Goal: Information Seeking & Learning: Understand process/instructions

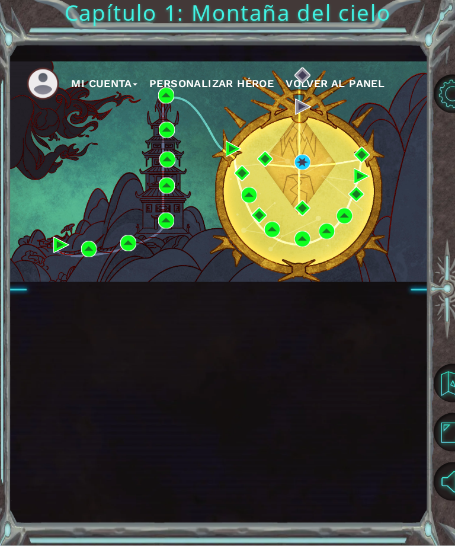
scroll to position [36, 0]
click at [294, 171] on img at bounding box center [302, 163] width 16 height 16
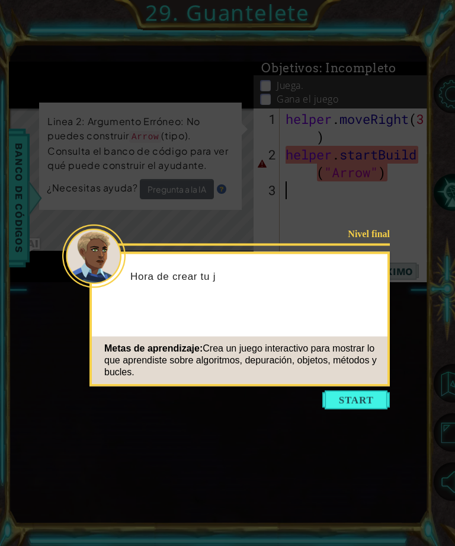
click at [355, 390] on button "Start" at bounding box center [356, 399] width 68 height 19
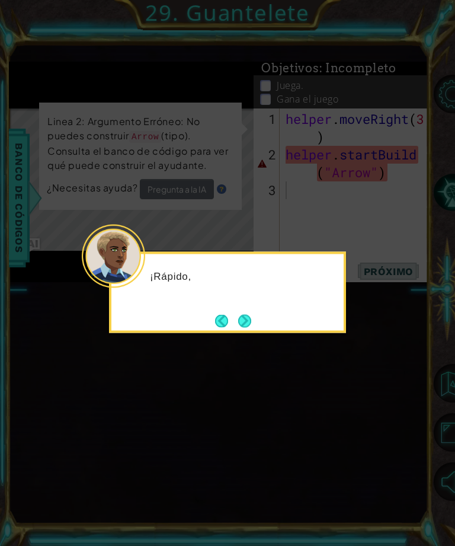
click at [361, 398] on icon at bounding box center [227, 273] width 455 height 546
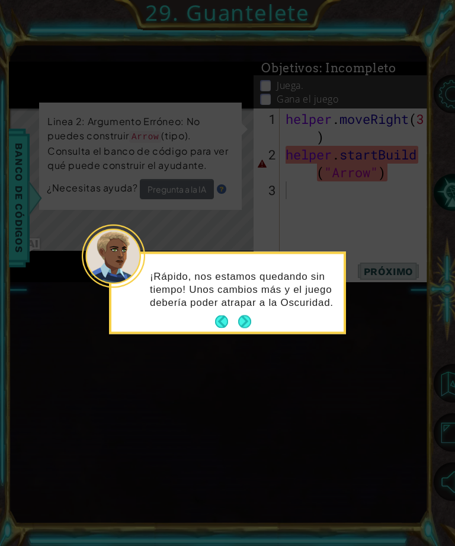
click at [249, 318] on button "Next" at bounding box center [244, 321] width 15 height 15
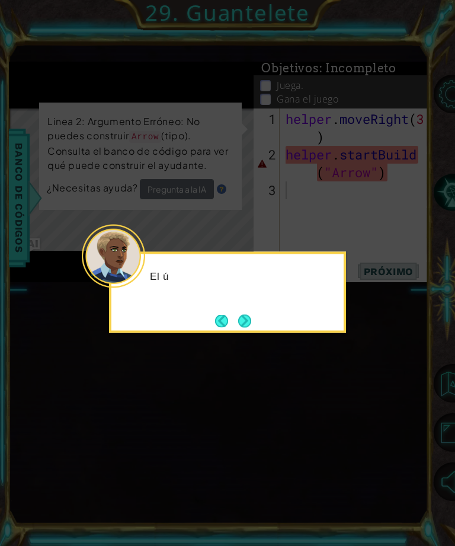
click at [245, 321] on button "Next" at bounding box center [244, 320] width 15 height 15
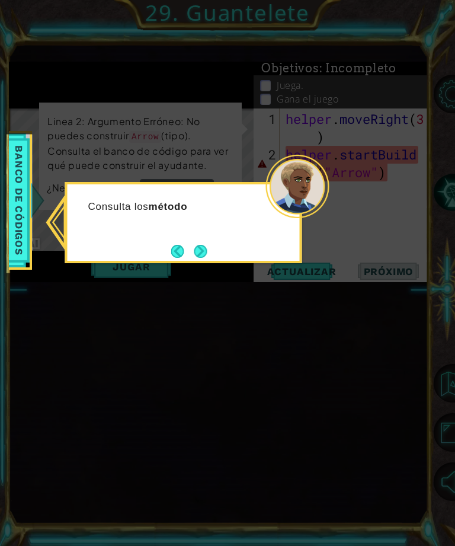
click at [207, 246] on button "Next" at bounding box center [200, 251] width 14 height 14
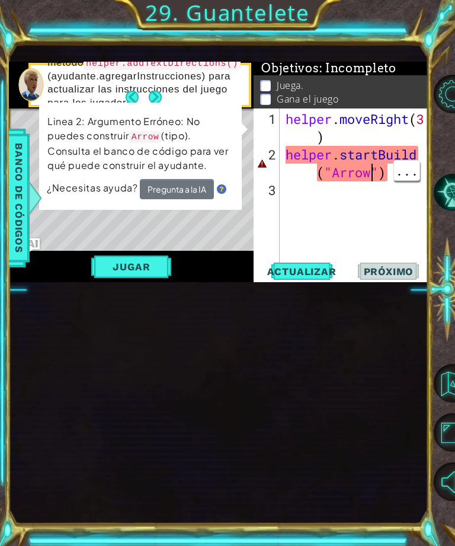
click at [374, 212] on div "helper . moveRight ( 3 ) helper . startBuild ( "Arrow" )" at bounding box center [357, 216] width 149 height 213
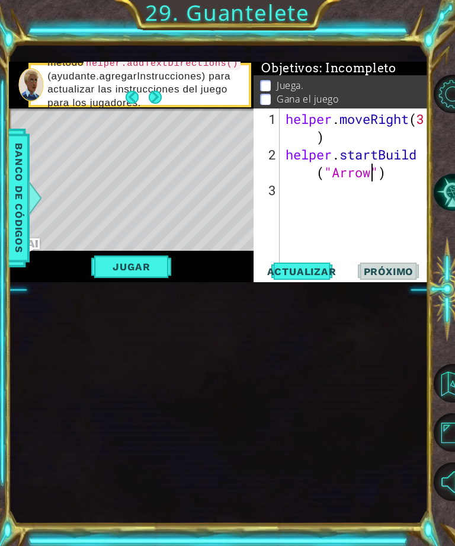
scroll to position [21, 60]
click at [315, 270] on span "Actualizar" at bounding box center [301, 271] width 93 height 12
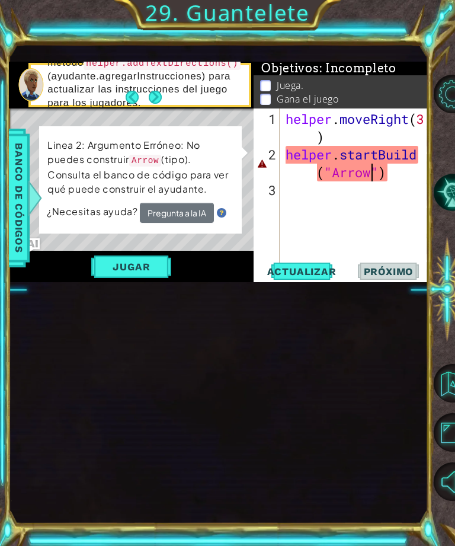
click at [159, 211] on button "Pregunta a la IA" at bounding box center [177, 213] width 74 height 20
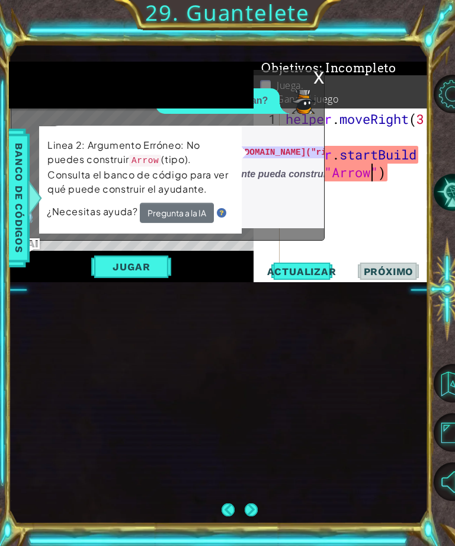
scroll to position [4, 0]
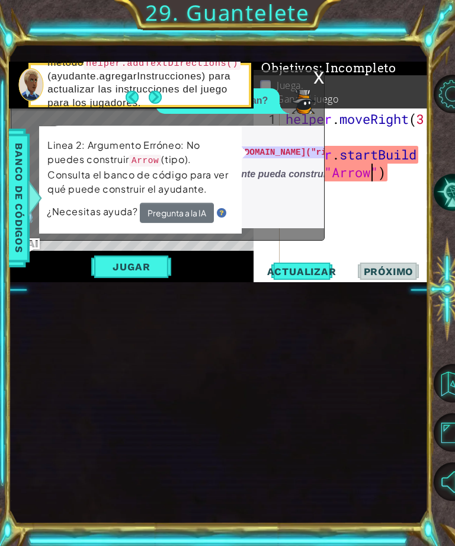
click at [279, 147] on p "Línea 2: corrige helper.startBuild("Arrow") a [DOMAIN_NAME]("rightArrow")" at bounding box center [221, 145] width 318 height 27
click at [232, 146] on code "helper.startBuild("Arrow")" at bounding box center [163, 152] width 138 height 12
click at [271, 166] on span "Línea 2: corrige helper.startBuild("Arrow") a [DOMAIN_NAME]("rightArrow") Arrow…" at bounding box center [221, 163] width 318 height 63
click at [284, 191] on p "Arrow no es un tipo válido que el ayudante pueda construir; utiliza rightArrow …" at bounding box center [221, 181] width 318 height 27
click at [283, 179] on em "Arrow no es un tipo válido que el ayudante pueda construir; utiliza rightArrow …" at bounding box center [197, 181] width 271 height 24
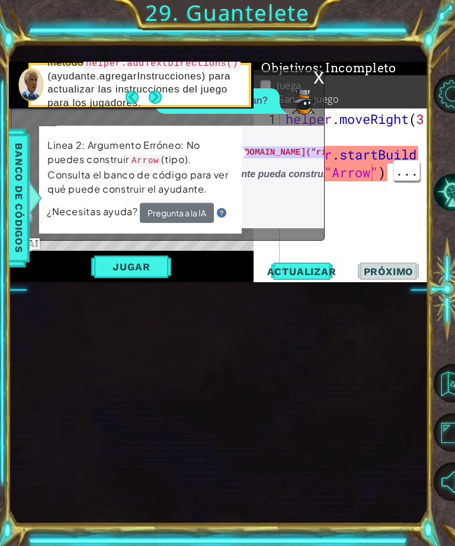
click at [370, 180] on div "helper . moveRight ( 3 ) helper . startBuild ( "Arrow" )" at bounding box center [357, 216] width 149 height 213
click at [163, 223] on button "Pregunta a la IA" at bounding box center [177, 213] width 74 height 20
click at [300, 204] on div "Línea 2: corrige helper.startBuild("Arrow") a [DOMAIN_NAME]("rightArrow") Arrow…" at bounding box center [221, 177] width 342 height 102
click at [283, 199] on div "Línea 2: corrige helper.startBuild("Arrow") a [DOMAIN_NAME]("rightArrow") Arrow…" at bounding box center [221, 177] width 342 height 102
click at [261, 186] on p "Arrow no es un tipo válido que el ayudante pueda construir; utiliza rightArrow …" at bounding box center [221, 181] width 318 height 27
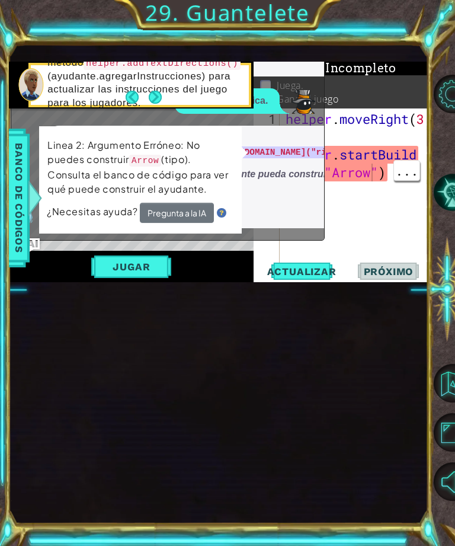
click at [257, 194] on p "Arrow no es un tipo válido que el ayudante pueda construir; utiliza rightArrow …" at bounding box center [221, 181] width 318 height 27
click at [50, 185] on p "Linea 2: Argumento Erróneo: No puedes construir Arrow (tipo). Consulta el banco…" at bounding box center [140, 167] width 186 height 58
click at [379, 207] on div "helper . moveRight ( 3 ) helper . startBuild ( "Arrow" )" at bounding box center [357, 216] width 149 height 213
click at [279, 217] on p "Muéstrame" at bounding box center [221, 212] width 318 height 19
click at [303, 267] on button "Actualizar" at bounding box center [302, 270] width 82 height 17
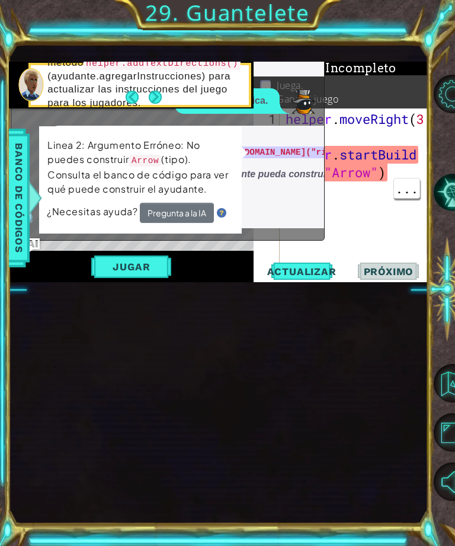
click at [299, 265] on button "Actualizar" at bounding box center [302, 270] width 82 height 17
click at [297, 268] on span "Actualizar" at bounding box center [301, 271] width 93 height 12
click at [297, 265] on button "Actualizar" at bounding box center [302, 270] width 82 height 17
click at [296, 267] on span "Actualizar" at bounding box center [301, 271] width 93 height 12
click at [294, 273] on span "Actualizar" at bounding box center [301, 271] width 93 height 12
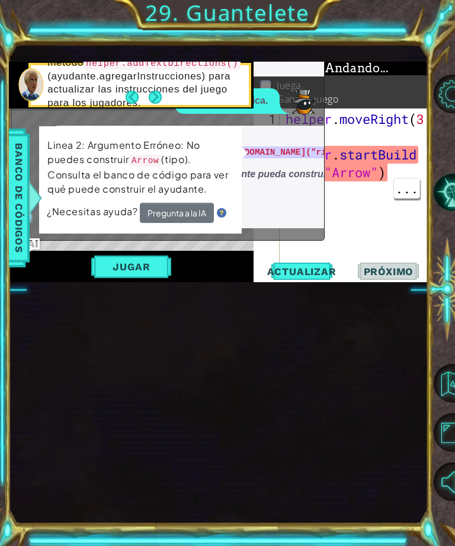
click at [295, 272] on span "Actualizar" at bounding box center [301, 271] width 93 height 12
click at [296, 270] on span "Actualizar" at bounding box center [301, 271] width 93 height 12
click at [294, 272] on span "Actualizar" at bounding box center [301, 271] width 93 height 12
click at [293, 277] on span "Actualizar" at bounding box center [301, 271] width 93 height 12
click at [299, 275] on span "Actualizar" at bounding box center [301, 271] width 93 height 12
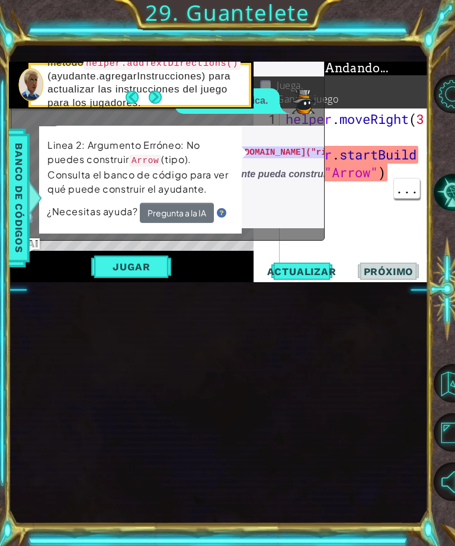
click at [300, 269] on span "Actualizar" at bounding box center [301, 271] width 93 height 12
click at [341, 172] on div "helper . moveRight ( 3 ) helper . startBuild ( "Arrow" )" at bounding box center [357, 216] width 149 height 213
click at [333, 172] on div "helper . moveRight ( 3 ) helper . startBuild ( "Arrow" )" at bounding box center [357, 216] width 149 height 213
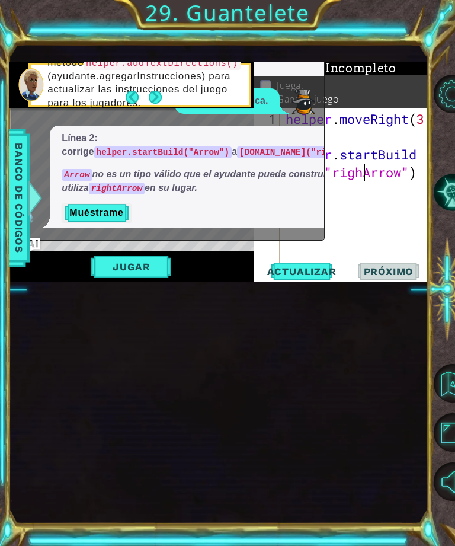
scroll to position [21, 60]
click at [309, 274] on span "Actualizar" at bounding box center [301, 271] width 93 height 12
type textarea "abcde fg"
click at [116, 273] on button "Jugar" at bounding box center [131, 266] width 80 height 23
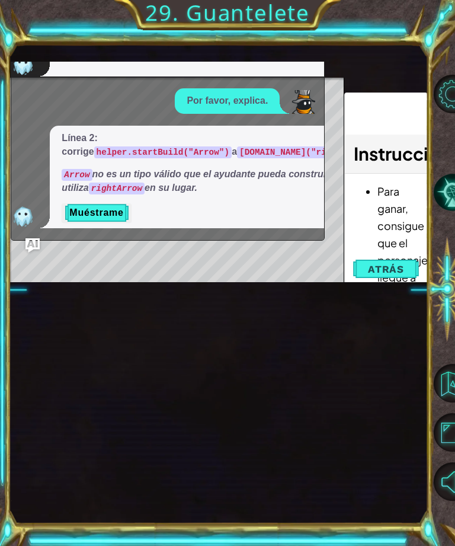
scroll to position [36, 0]
click at [82, 214] on button "Muéstrame" at bounding box center [96, 212] width 69 height 19
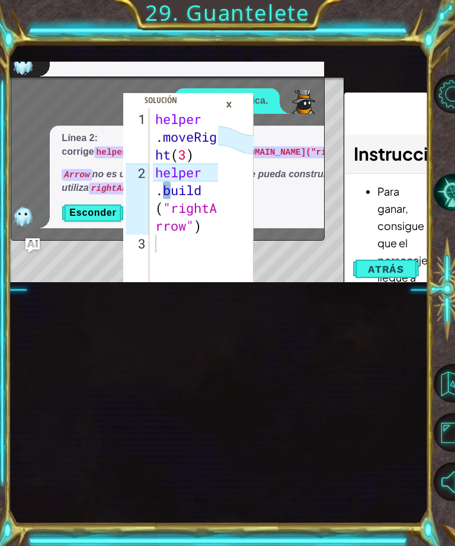
click at [238, 111] on div "×" at bounding box center [229, 104] width 18 height 20
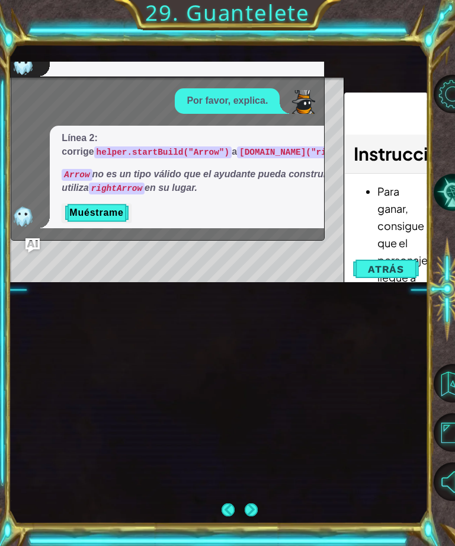
scroll to position [38, 0]
